Goal: Check status: Check status

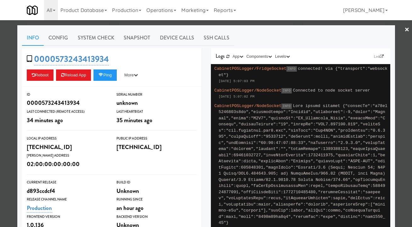
click at [14, 78] on div at bounding box center [206, 113] width 412 height 227
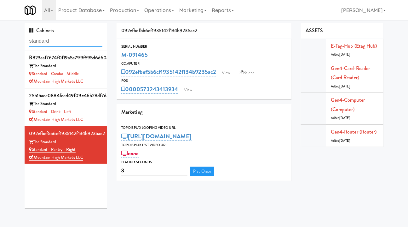
click at [73, 39] on input "standard" at bounding box center [65, 41] width 73 height 12
type input "[PERSON_NAME]"
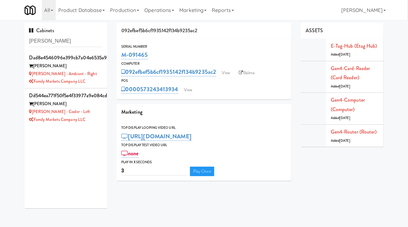
click at [100, 72] on li "dad8e4546096e399cb7a04e6535a97bc [PERSON_NAME] [PERSON_NAME] - Ambient - Right …" at bounding box center [66, 69] width 83 height 38
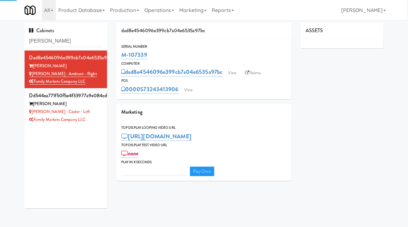
type input "3"
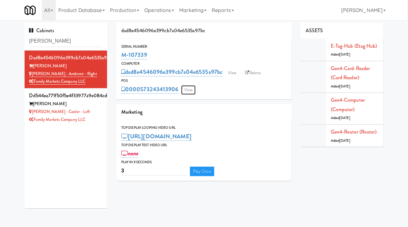
click at [187, 89] on link "View" at bounding box center [188, 89] width 14 height 9
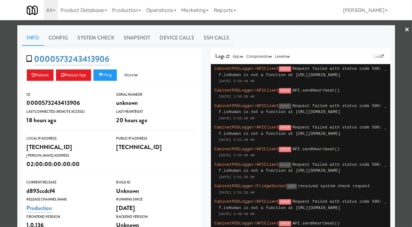
click at [196, 22] on div at bounding box center [206, 113] width 412 height 227
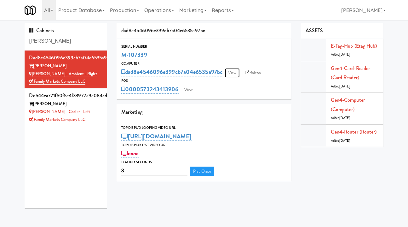
click at [234, 74] on link "View" at bounding box center [232, 72] width 14 height 9
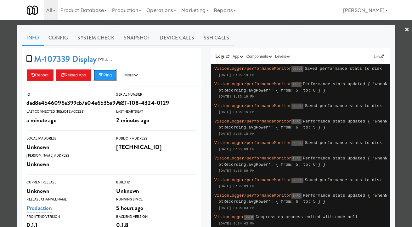
click at [104, 77] on button "Ping" at bounding box center [105, 74] width 23 height 11
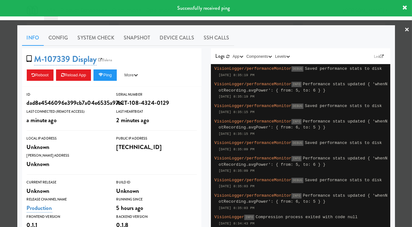
click at [174, 24] on div at bounding box center [206, 113] width 412 height 227
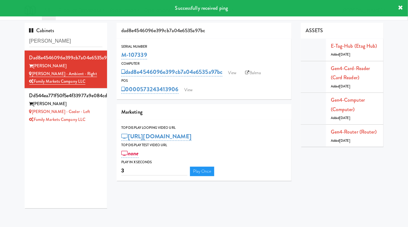
click at [95, 121] on div "Family Markets Company LLC" at bounding box center [65, 120] width 73 height 8
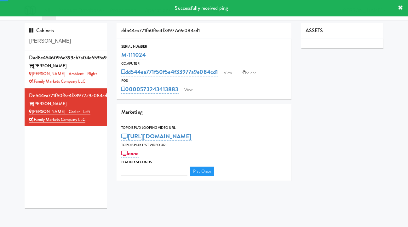
type input "3"
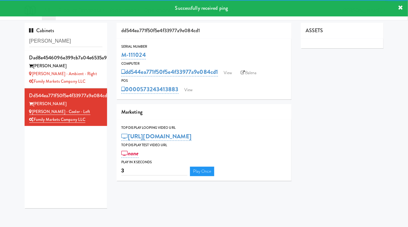
click at [186, 96] on div "Serial Number M-111024 Computer dd544ea771f50f5e4f33977a9e084cd1 View Balena PO…" at bounding box center [204, 69] width 175 height 60
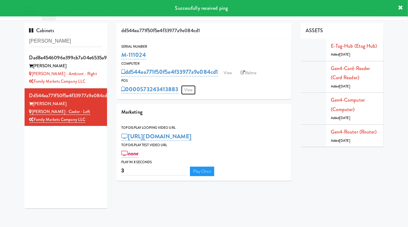
click at [190, 89] on link "View" at bounding box center [188, 89] width 14 height 9
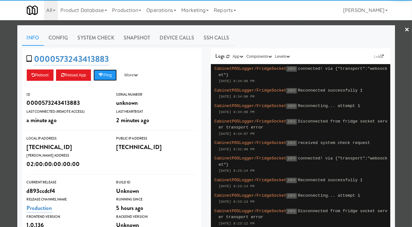
click at [109, 77] on button "Ping" at bounding box center [105, 74] width 23 height 11
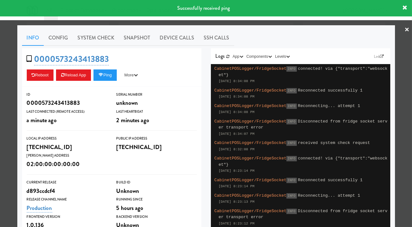
click at [284, 24] on div at bounding box center [206, 113] width 412 height 227
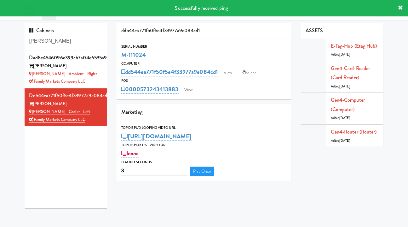
click at [94, 68] on div "[PERSON_NAME]" at bounding box center [65, 66] width 73 height 8
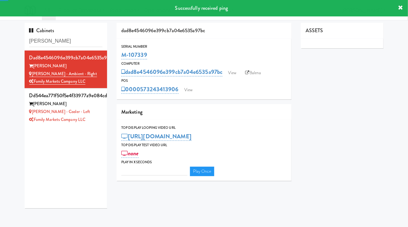
type input "3"
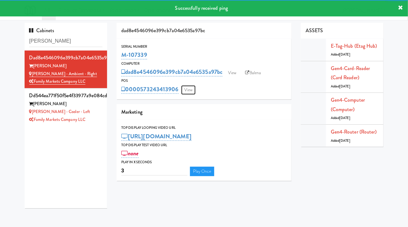
click at [187, 92] on link "View" at bounding box center [188, 89] width 14 height 9
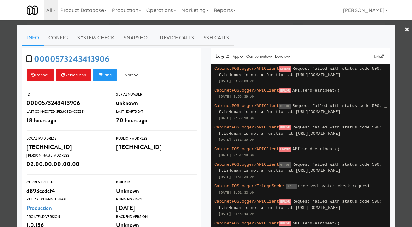
click at [191, 23] on div at bounding box center [206, 113] width 412 height 227
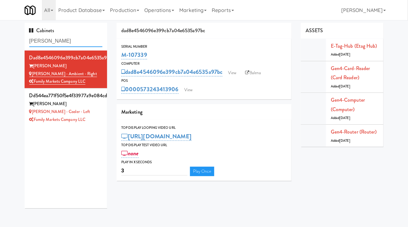
click at [66, 37] on input "[PERSON_NAME]" at bounding box center [65, 41] width 73 height 12
paste input "M-125632"
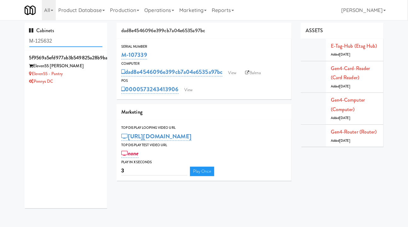
type input "M-125632"
click at [84, 80] on div "Pennys DC" at bounding box center [65, 82] width 73 height 8
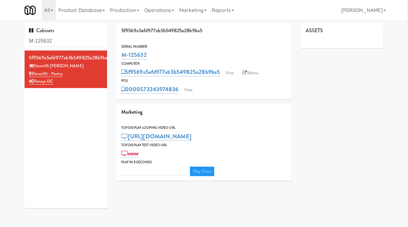
type input "3"
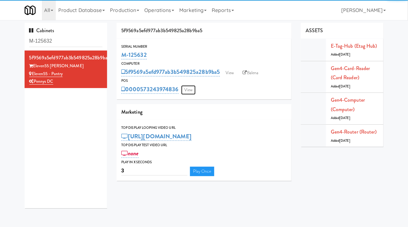
click at [189, 90] on link "View" at bounding box center [188, 89] width 14 height 9
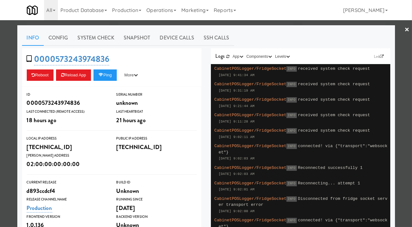
click at [202, 25] on div at bounding box center [206, 113] width 412 height 227
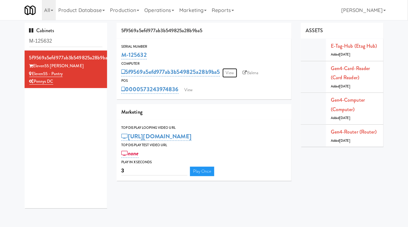
click at [233, 72] on link "View" at bounding box center [229, 72] width 14 height 9
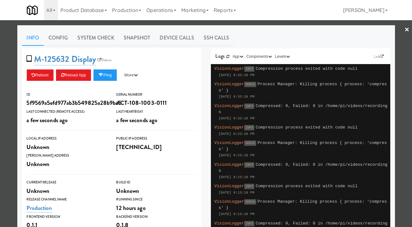
click at [256, 23] on div at bounding box center [206, 113] width 412 height 227
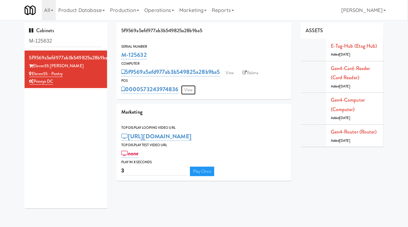
click at [189, 91] on link "View" at bounding box center [188, 89] width 14 height 9
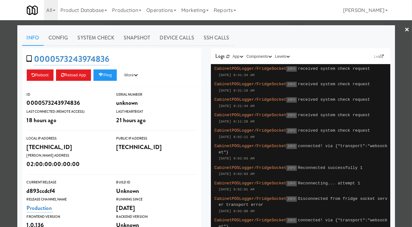
click at [271, 25] on div at bounding box center [206, 113] width 412 height 227
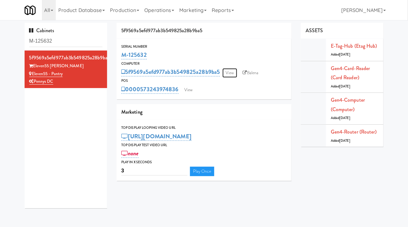
click at [236, 73] on link "View" at bounding box center [229, 72] width 14 height 9
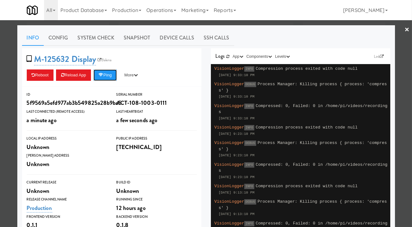
click at [110, 75] on button "Ping" at bounding box center [105, 74] width 23 height 11
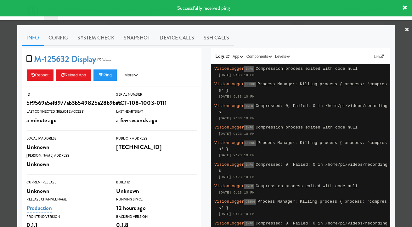
click at [86, 36] on link "System Check" at bounding box center [96, 38] width 46 height 16
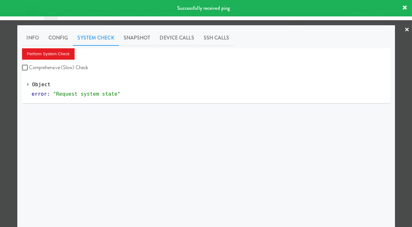
click at [76, 65] on label "Comprehensive (Slow) Check" at bounding box center [55, 67] width 66 height 9
click at [29, 65] on input "Comprehensive (Slow) Check" at bounding box center [25, 67] width 7 height 5
checkbox input "true"
click at [59, 55] on button "Perform System Check" at bounding box center [48, 53] width 53 height 11
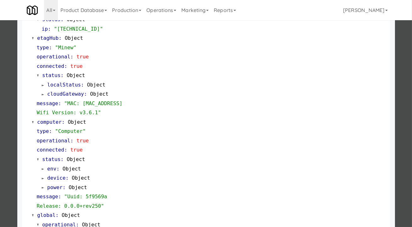
scroll to position [551, 0]
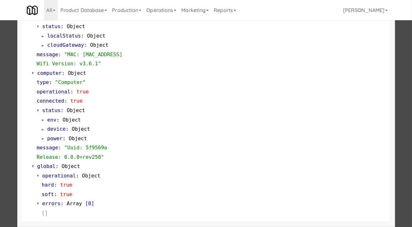
click at [402, 129] on div at bounding box center [206, 113] width 412 height 227
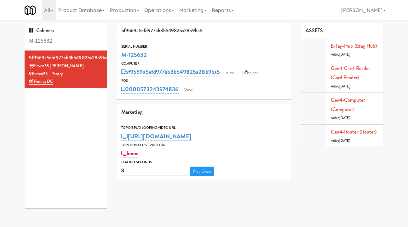
drag, startPoint x: 179, startPoint y: 93, endPoint x: 140, endPoint y: 93, distance: 39.1
click at [140, 93] on div "0000573243974836 View" at bounding box center [203, 89] width 165 height 11
copy link "573243974836"
click at [71, 37] on input "M-125632" at bounding box center [65, 41] width 73 height 12
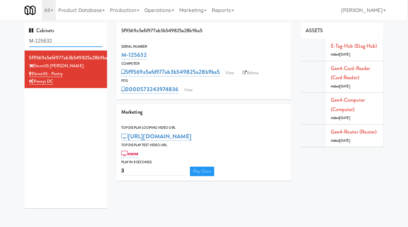
click at [71, 37] on input "M-125632" at bounding box center [65, 41] width 73 height 12
paste input "594"
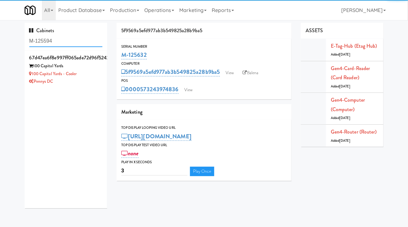
type input "M-125594"
click at [88, 78] on div "Pennys DC" at bounding box center [65, 82] width 73 height 8
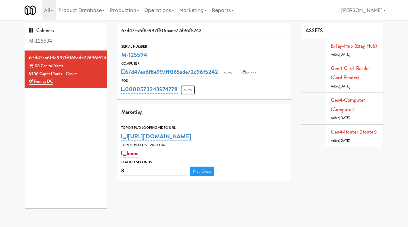
click at [189, 90] on link "View" at bounding box center [188, 89] width 14 height 9
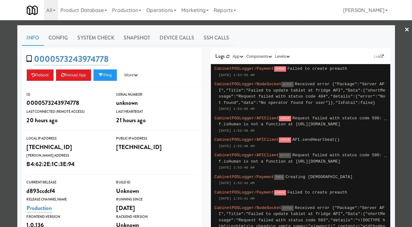
click at [203, 22] on div at bounding box center [206, 113] width 412 height 227
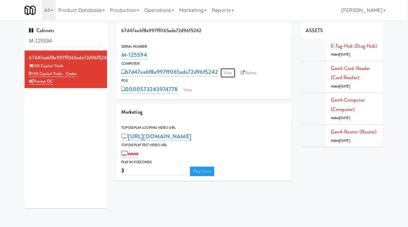
click at [228, 72] on link "View" at bounding box center [228, 72] width 14 height 9
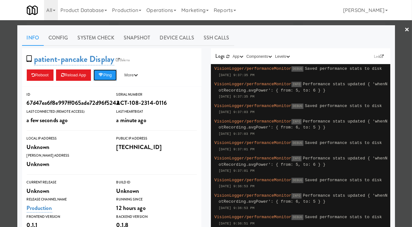
click at [114, 72] on button "Ping" at bounding box center [105, 74] width 23 height 11
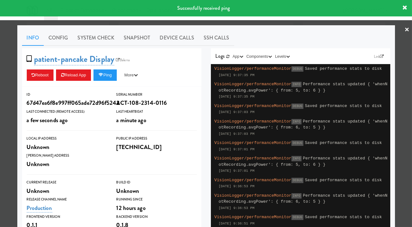
click at [97, 42] on link "System Check" at bounding box center [96, 38] width 46 height 16
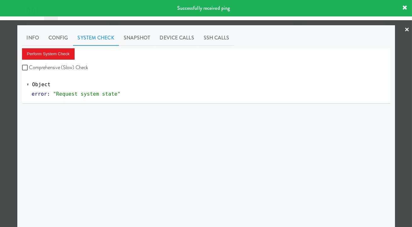
drag, startPoint x: 79, startPoint y: 66, endPoint x: 67, endPoint y: 56, distance: 15.7
click at [79, 66] on label "Comprehensive (Slow) Check" at bounding box center [55, 67] width 66 height 9
click at [29, 66] on input "Comprehensive (Slow) Check" at bounding box center [25, 67] width 7 height 5
checkbox input "true"
click at [66, 55] on button "Perform System Check" at bounding box center [48, 53] width 53 height 11
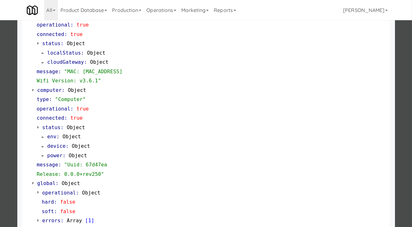
scroll to position [533, 0]
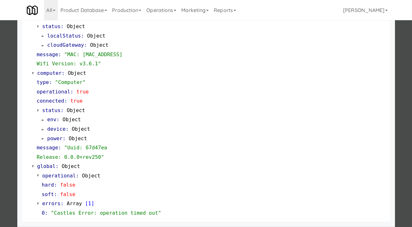
click at [401, 103] on div at bounding box center [206, 113] width 412 height 227
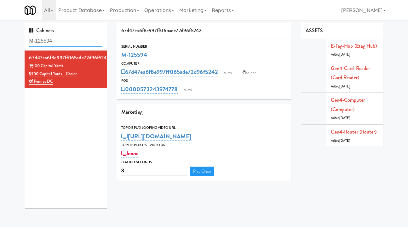
click at [60, 40] on input "M-125594" at bounding box center [65, 41] width 73 height 12
drag, startPoint x: 180, startPoint y: 96, endPoint x: 141, endPoint y: 93, distance: 38.6
click at [141, 93] on div "Serial Number M-125594 Computer 67d47ea6f8e997ff065ade72d96f5242 View Balena PO…" at bounding box center [204, 69] width 175 height 60
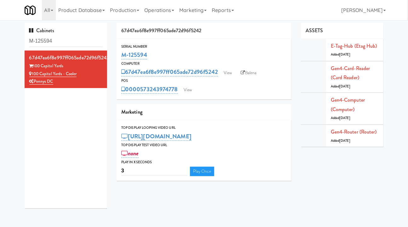
copy link "573243974778"
click at [68, 40] on input "M-125594" at bounding box center [65, 41] width 73 height 12
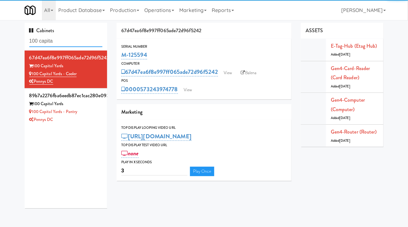
type input "100 capita"
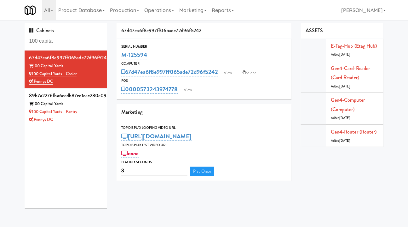
click at [96, 118] on div "Pennys DC" at bounding box center [65, 120] width 73 height 8
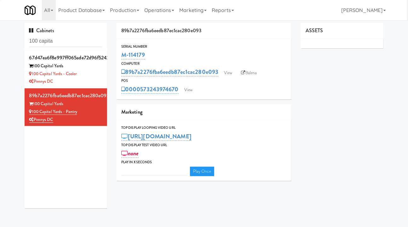
type input "3"
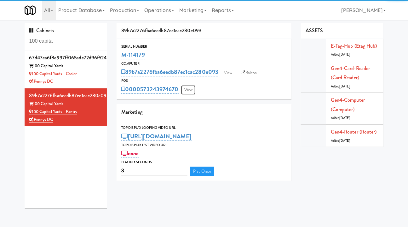
click at [193, 89] on link "View" at bounding box center [188, 89] width 14 height 9
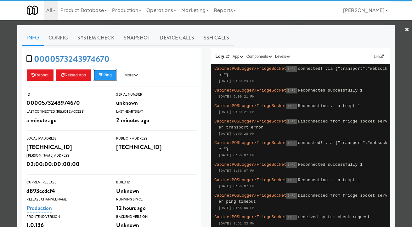
click at [109, 78] on button "Ping" at bounding box center [105, 74] width 23 height 11
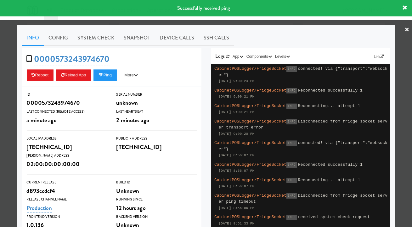
click at [285, 22] on div at bounding box center [206, 113] width 412 height 227
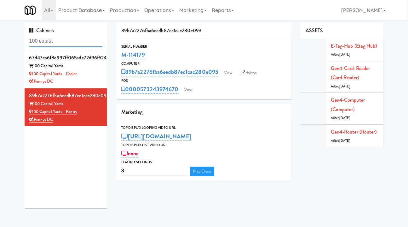
click at [62, 44] on input "100 capita" at bounding box center [65, 41] width 73 height 12
click at [61, 44] on input "100 capita" at bounding box center [65, 41] width 73 height 12
paste input "M-143829"
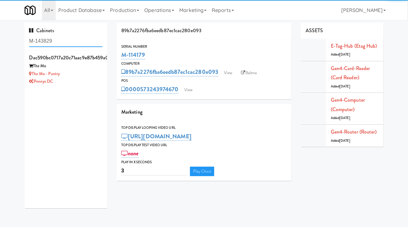
type input "M-143829"
click at [85, 78] on div "Pennys DC" at bounding box center [65, 82] width 73 height 8
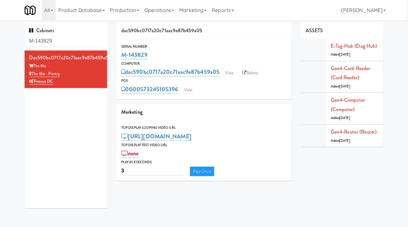
drag, startPoint x: 68, startPoint y: 74, endPoint x: 32, endPoint y: 72, distance: 36.9
click at [32, 72] on div "The Mo - Pantry" at bounding box center [65, 74] width 73 height 8
copy link "The Mo - Pantry"
click at [189, 87] on link "View" at bounding box center [188, 89] width 14 height 9
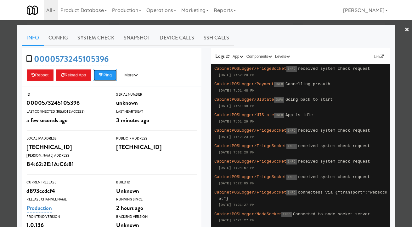
click at [113, 76] on button "Ping" at bounding box center [105, 74] width 23 height 11
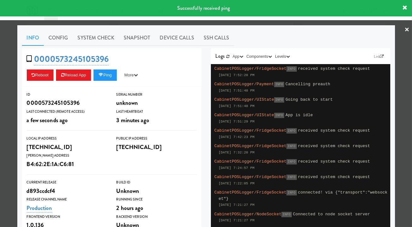
click at [96, 39] on link "System Check" at bounding box center [96, 38] width 46 height 16
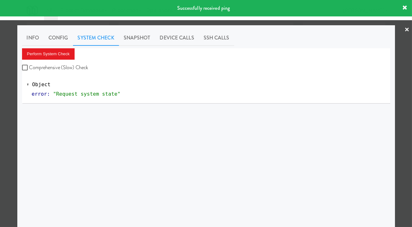
click at [76, 66] on label "Comprehensive (Slow) Check" at bounding box center [55, 67] width 66 height 9
click at [29, 66] on input "Comprehensive (Slow) Check" at bounding box center [25, 67] width 7 height 5
checkbox input "true"
click at [60, 55] on button "Perform System Check" at bounding box center [48, 53] width 53 height 11
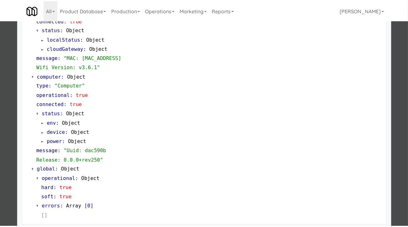
scroll to position [551, 0]
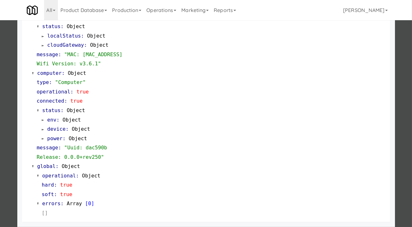
click at [401, 117] on div at bounding box center [206, 113] width 412 height 227
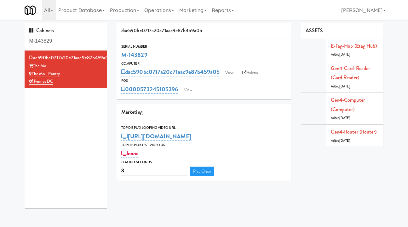
click at [236, 78] on div "POS" at bounding box center [203, 81] width 165 height 6
click at [231, 71] on link "View" at bounding box center [229, 72] width 14 height 9
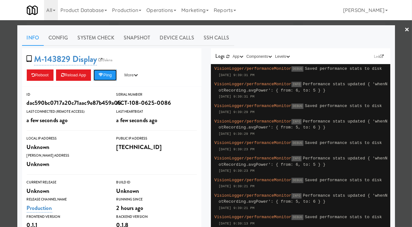
click at [108, 77] on button "Ping" at bounding box center [105, 74] width 23 height 11
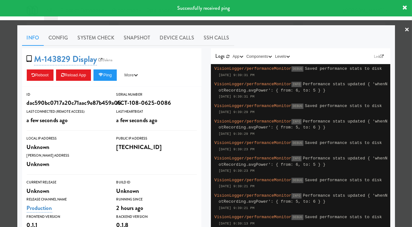
click at [291, 24] on div at bounding box center [206, 113] width 412 height 227
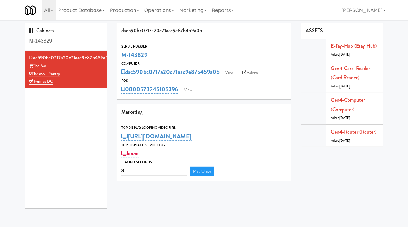
drag, startPoint x: 179, startPoint y: 97, endPoint x: 142, endPoint y: 97, distance: 36.6
click at [142, 97] on div "Serial Number M-143829 Computer dac590bc0717a20c71aac9e87b459a05 View Balena PO…" at bounding box center [204, 69] width 175 height 60
copy link "[CREDIT_CARD_NUMBER]"
click at [72, 41] on input "M-143829" at bounding box center [65, 41] width 73 height 12
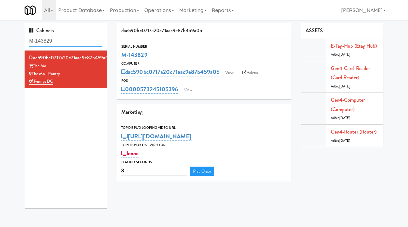
click at [72, 41] on input "M-143829" at bounding box center [65, 41] width 73 height 12
paste input "0733"
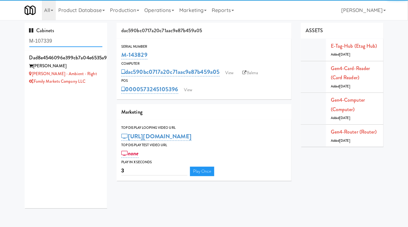
type input "M-107339"
click at [85, 80] on link "Family Markets Company LLC" at bounding box center [57, 81] width 56 height 6
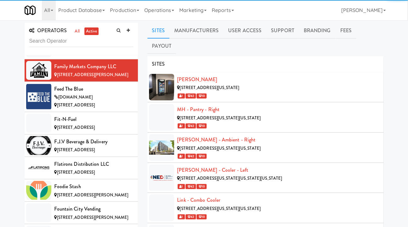
scroll to position [1626, 0]
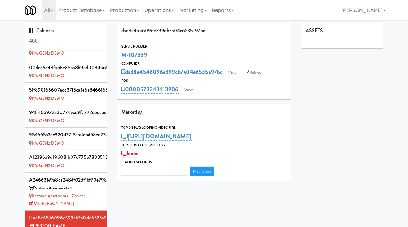
type input "3"
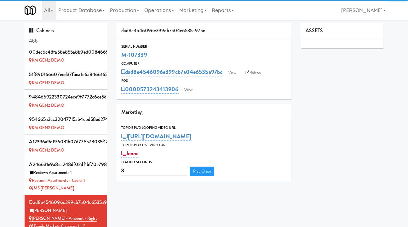
scroll to position [214, 0]
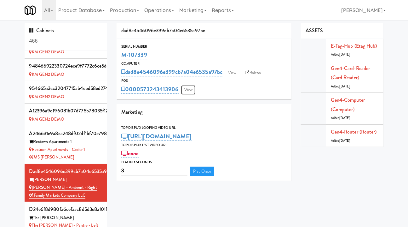
click at [190, 88] on link "View" at bounding box center [188, 89] width 14 height 9
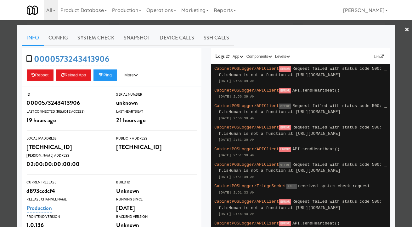
click at [9, 78] on div at bounding box center [206, 113] width 412 height 227
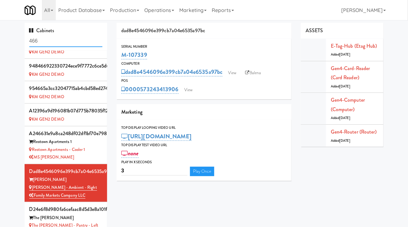
click at [37, 40] on input "466" at bounding box center [65, 41] width 73 height 12
paste input "M-107339"
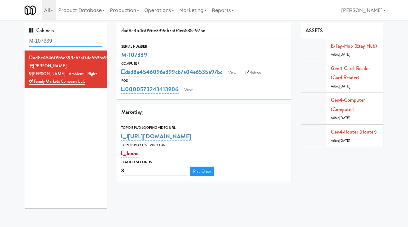
type input "M-107339"
click at [192, 87] on link "View" at bounding box center [188, 89] width 14 height 9
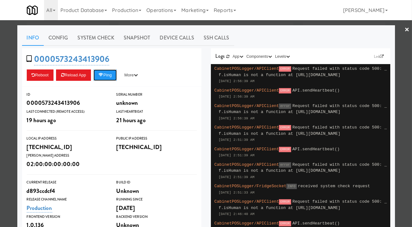
click at [109, 78] on button "Ping" at bounding box center [105, 74] width 23 height 11
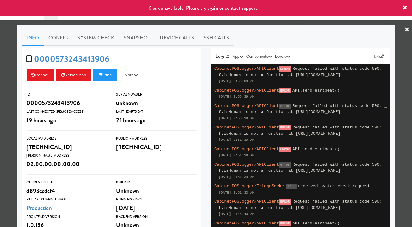
click at [257, 25] on div at bounding box center [206, 113] width 412 height 227
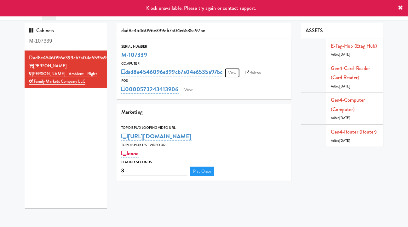
click at [237, 71] on link "View" at bounding box center [232, 72] width 14 height 9
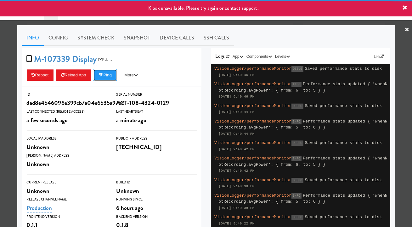
click at [99, 75] on button "Ping" at bounding box center [105, 74] width 23 height 11
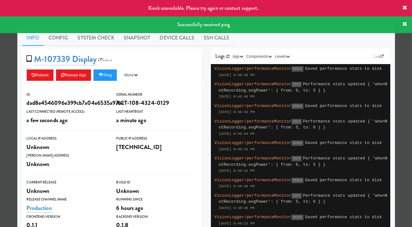
click at [89, 41] on link "System Check" at bounding box center [96, 38] width 46 height 16
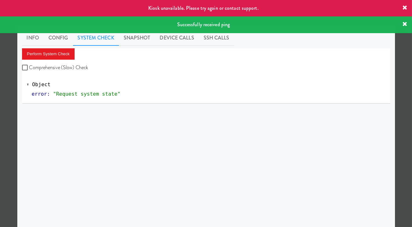
click at [52, 68] on label "Comprehensive (Slow) Check" at bounding box center [55, 67] width 66 height 9
click at [29, 68] on input "Comprehensive (Slow) Check" at bounding box center [25, 67] width 7 height 5
checkbox input "true"
click at [50, 57] on button "Perform System Check" at bounding box center [48, 53] width 53 height 11
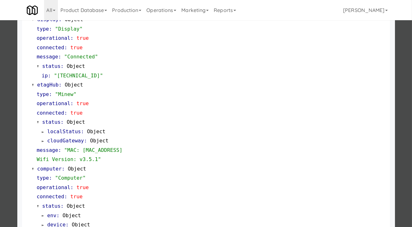
scroll to position [544, 0]
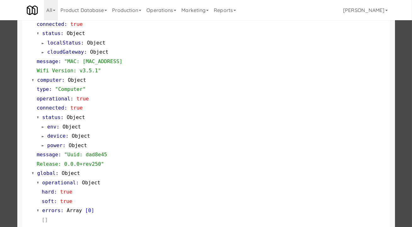
click at [402, 83] on div at bounding box center [206, 113] width 412 height 227
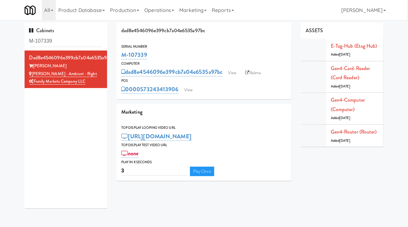
drag, startPoint x: 178, startPoint y: 97, endPoint x: 140, endPoint y: 94, distance: 38.9
click at [140, 94] on div "Serial Number M-107339 Computer dad8e4546096e399cb7a04e6535a97bc View Balena PO…" at bounding box center [204, 69] width 175 height 60
copy link "573243413906"
click at [67, 44] on input "M-107339" at bounding box center [65, 41] width 73 height 12
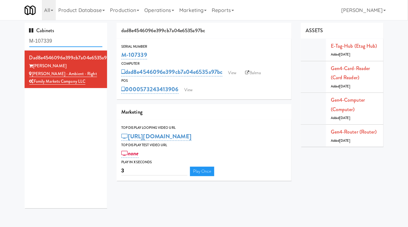
click at [67, 44] on input "M-107339" at bounding box center [65, 41] width 73 height 12
paste input "14162"
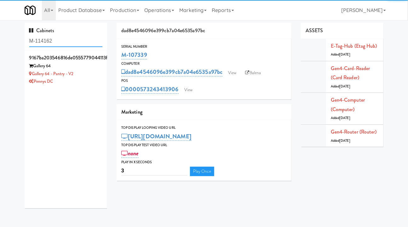
type input "M-114162"
click at [94, 75] on div "Gallery 64 - Pantry - V2" at bounding box center [65, 74] width 73 height 8
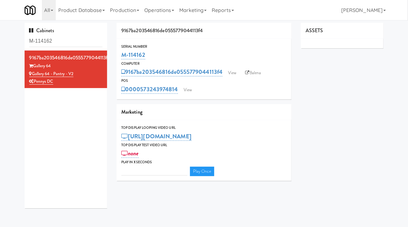
type input "3"
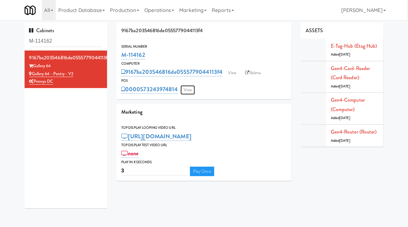
click at [192, 90] on link "View" at bounding box center [188, 89] width 14 height 9
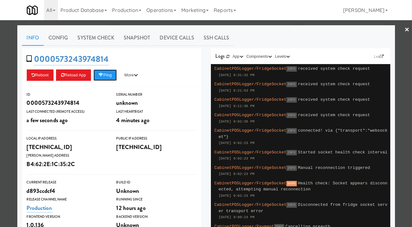
click at [105, 77] on button "Ping" at bounding box center [105, 74] width 23 height 11
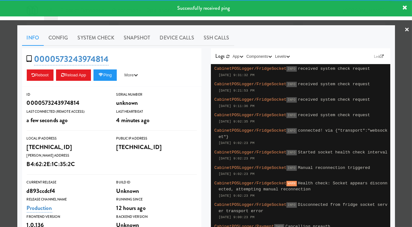
click at [99, 36] on link "System Check" at bounding box center [96, 38] width 46 height 16
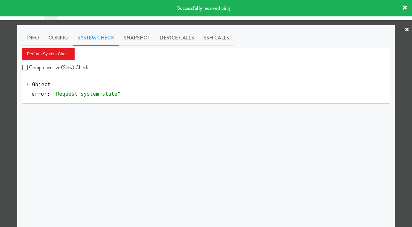
click at [85, 64] on label "Comprehensive (Slow) Check" at bounding box center [55, 67] width 66 height 9
click at [29, 65] on input "Comprehensive (Slow) Check" at bounding box center [25, 67] width 7 height 5
checkbox input "true"
click at [71, 54] on button "Perform System Check" at bounding box center [48, 53] width 53 height 11
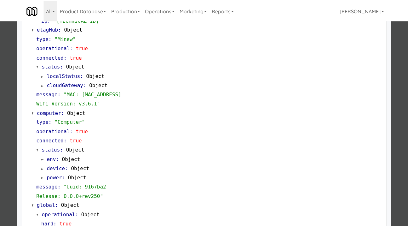
scroll to position [551, 0]
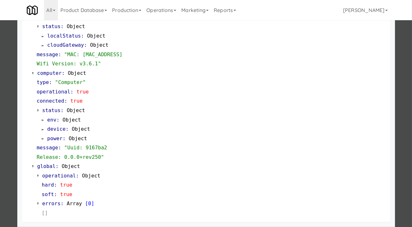
click at [402, 124] on div at bounding box center [206, 113] width 412 height 227
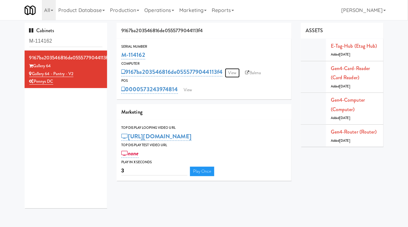
click at [239, 76] on link "View" at bounding box center [232, 72] width 14 height 9
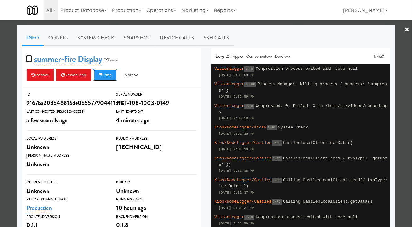
click at [107, 76] on button "Ping" at bounding box center [105, 74] width 23 height 11
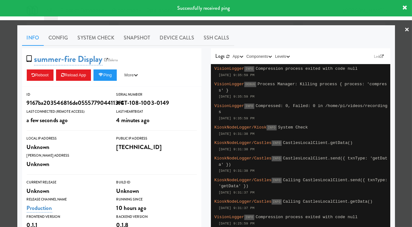
click at [241, 23] on div at bounding box center [206, 113] width 412 height 227
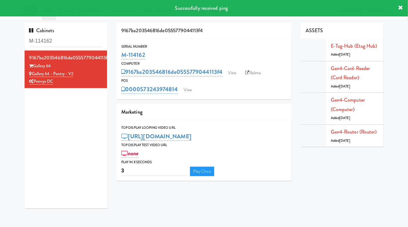
drag, startPoint x: 180, startPoint y: 97, endPoint x: 150, endPoint y: 92, distance: 29.8
click at [142, 96] on div "Serial Number M-114162 Computer 9167ba203546816de0555779044113f4 View Balena PO…" at bounding box center [204, 69] width 175 height 60
copy link "573243974814"
